Goal: Transaction & Acquisition: Purchase product/service

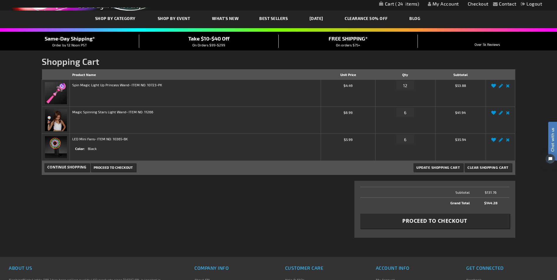
scroll to position [59, 0]
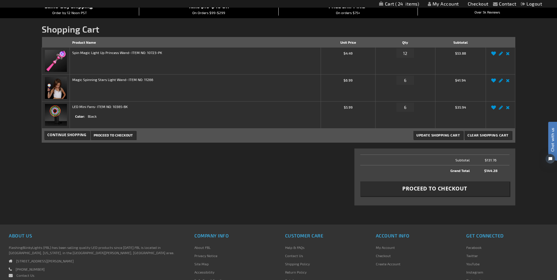
click at [107, 136] on span "Proceed to Checkout" at bounding box center [113, 135] width 39 height 4
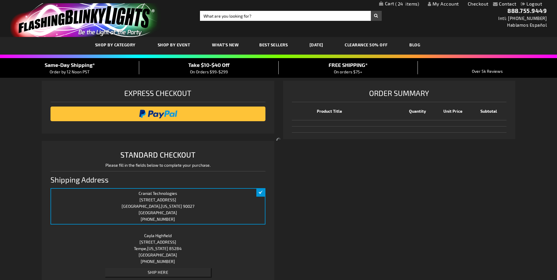
select select "US"
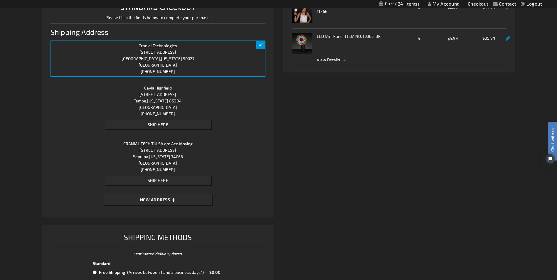
scroll to position [176, 0]
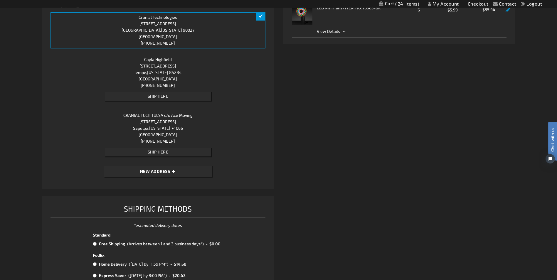
click at [164, 170] on span "New Address" at bounding box center [155, 171] width 30 height 5
select select "US"
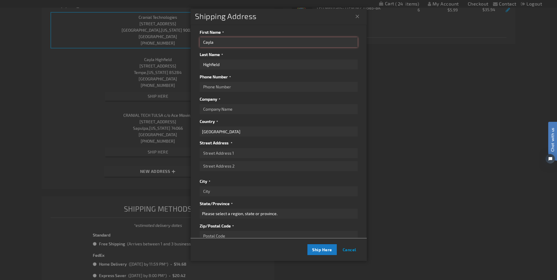
click at [223, 43] on input "Cayla" at bounding box center [279, 42] width 158 height 10
click at [225, 49] on div "First Name Cayla Last Name Highfield Phone Number Company Country Aruba Austral…" at bounding box center [279, 82] width 158 height 109
click at [224, 39] on input "Cayla" at bounding box center [279, 42] width 158 height 10
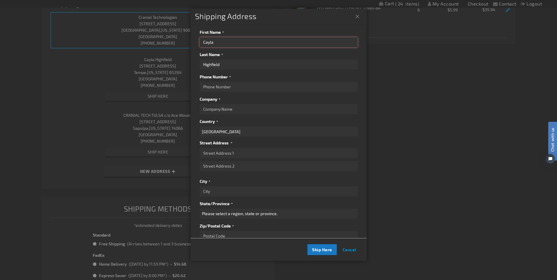
click at [224, 39] on input "Cayla" at bounding box center [279, 42] width 158 height 10
paste input "Precision Commercial Services"
type input "Precision Commercial Services"
click at [231, 58] on div "Last Name Highfield" at bounding box center [279, 59] width 158 height 19
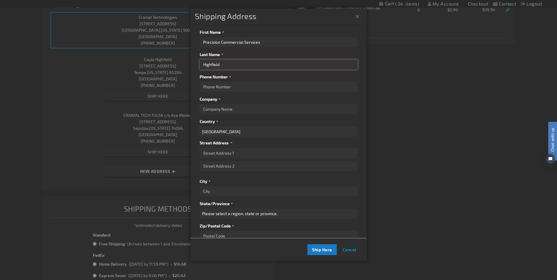
click at [232, 66] on input "Highfield" at bounding box center [279, 65] width 158 height 10
type input "Cranial Tech"
click at [221, 89] on input "Phone Number" at bounding box center [279, 87] width 158 height 10
paste input "(463) 895-7770"
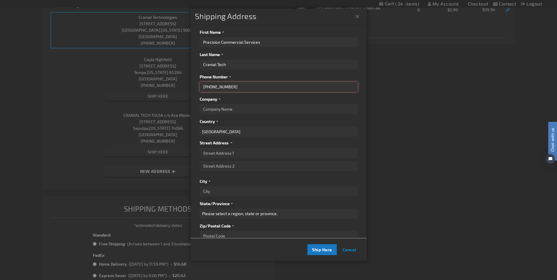
type input "(463) 895-7770"
click at [230, 108] on input "Company" at bounding box center [279, 109] width 158 height 10
type input "Cranial Tech"
click at [248, 156] on input "Street Address: Line 1" at bounding box center [279, 153] width 158 height 10
paste input "5150 Decatur Blvd"
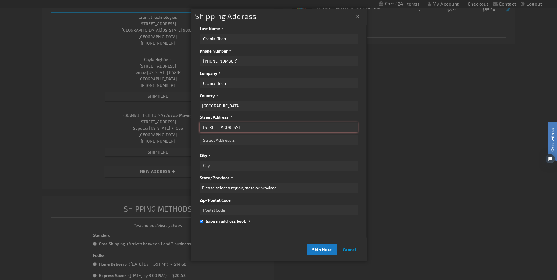
scroll to position [30, 0]
type input "5150 Decatur Blvd"
drag, startPoint x: 228, startPoint y: 142, endPoint x: 228, endPoint y: 138, distance: 3.2
click at [228, 142] on fieldset "Street Address Street Address: Line 1 5150 Decatur Blvd Street Address: Line 2" at bounding box center [279, 131] width 158 height 35
click at [228, 135] on input "Street Address: Line 2" at bounding box center [279, 140] width 158 height 10
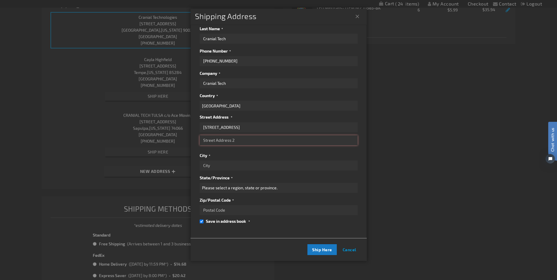
paste input "Suite D"
type input "Suite D"
click at [217, 161] on input "City" at bounding box center [279, 166] width 158 height 10
paste input "Indianapolis"
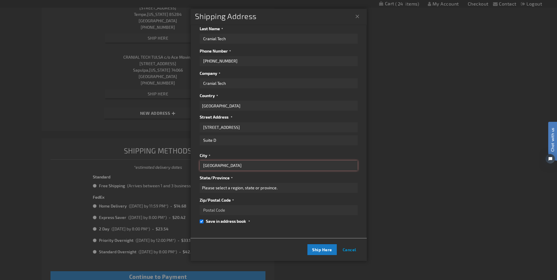
scroll to position [235, 0]
type input "Indianapolis"
click at [228, 183] on select "Please select a region, state or province. Alabama Alaska Arizona Arkansas Cali…" at bounding box center [279, 188] width 158 height 10
select select "24"
click at [200, 183] on select "Please select a region, state or province. Alabama Alaska Arizona Arkansas Cali…" at bounding box center [279, 188] width 158 height 10
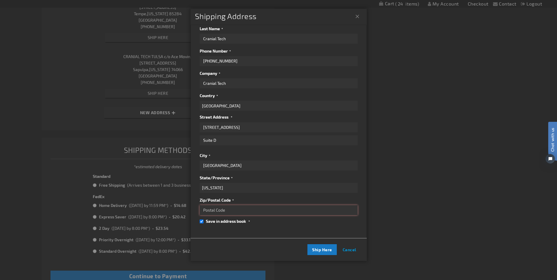
click at [227, 206] on input "Zip/Postal Code" at bounding box center [279, 210] width 158 height 10
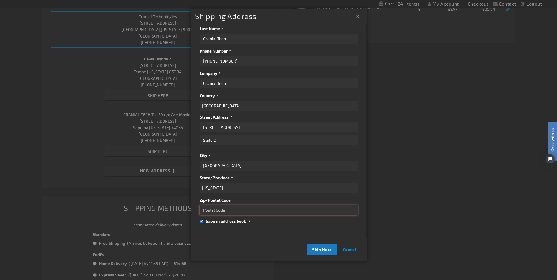
scroll to position [176, 0]
click at [216, 205] on input "Zip/Postal Code" at bounding box center [279, 210] width 158 height 10
type input "46241"
click at [225, 219] on span "Save in address book" at bounding box center [226, 221] width 40 height 5
click at [204, 220] on input "Save in address book" at bounding box center [202, 222] width 4 height 4
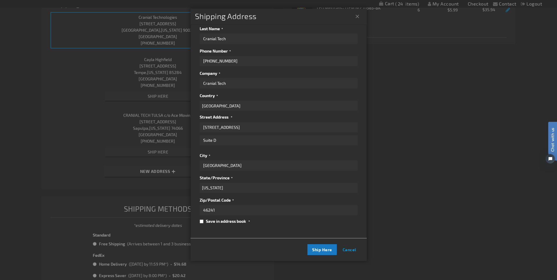
click at [215, 219] on span "Save in address book" at bounding box center [226, 221] width 40 height 5
click at [204, 220] on input "Save in address book" at bounding box center [202, 222] width 4 height 4
checkbox input "true"
click at [320, 249] on span "Ship Here" at bounding box center [322, 249] width 20 height 5
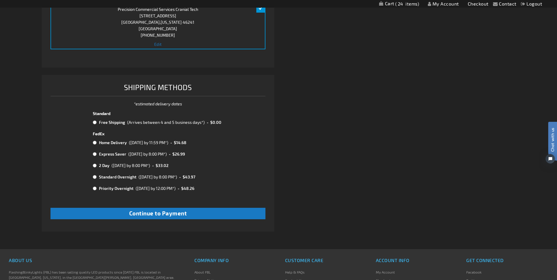
scroll to position [352, 0]
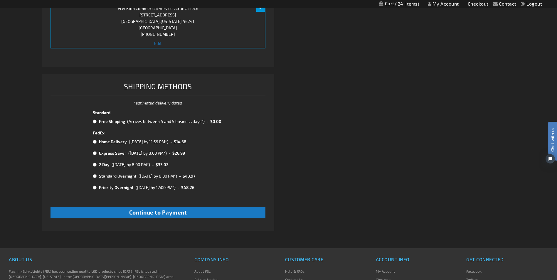
click at [97, 122] on td at bounding box center [95, 122] width 5 height 8
radio input "true"
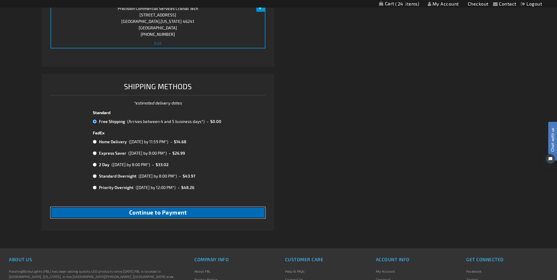
click at [143, 211] on span "Continue to Payment" at bounding box center [158, 212] width 58 height 7
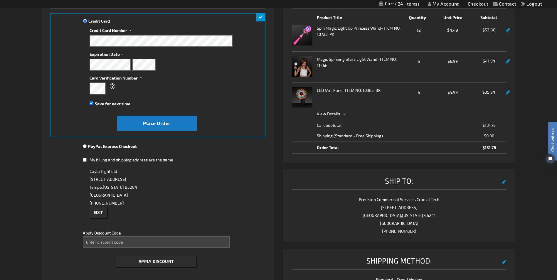
scroll to position [88, 0]
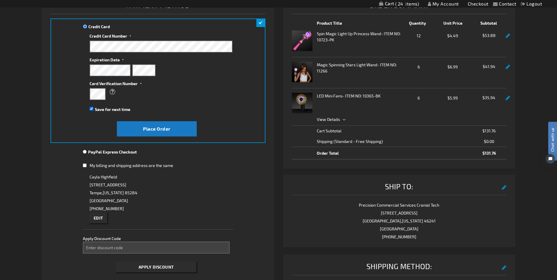
click at [105, 113] on fieldset "Credit Card Information" at bounding box center [161, 76] width 143 height 84
click at [105, 111] on span "Save for next time" at bounding box center [113, 109] width 36 height 5
click at [93, 111] on input "Save for next time" at bounding box center [92, 109] width 4 height 4
checkbox input "false"
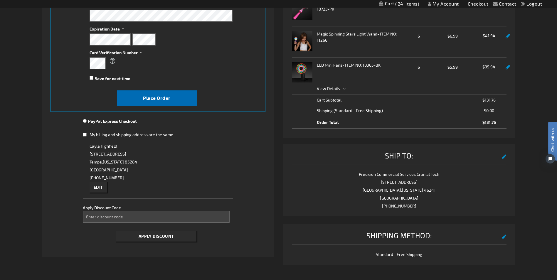
scroll to position [117, 0]
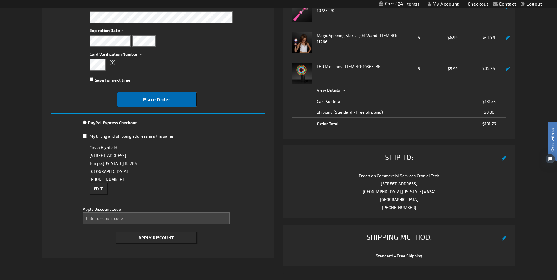
click at [162, 98] on span "Place Order" at bounding box center [157, 100] width 28 height 6
